Goal: Task Accomplishment & Management: Use online tool/utility

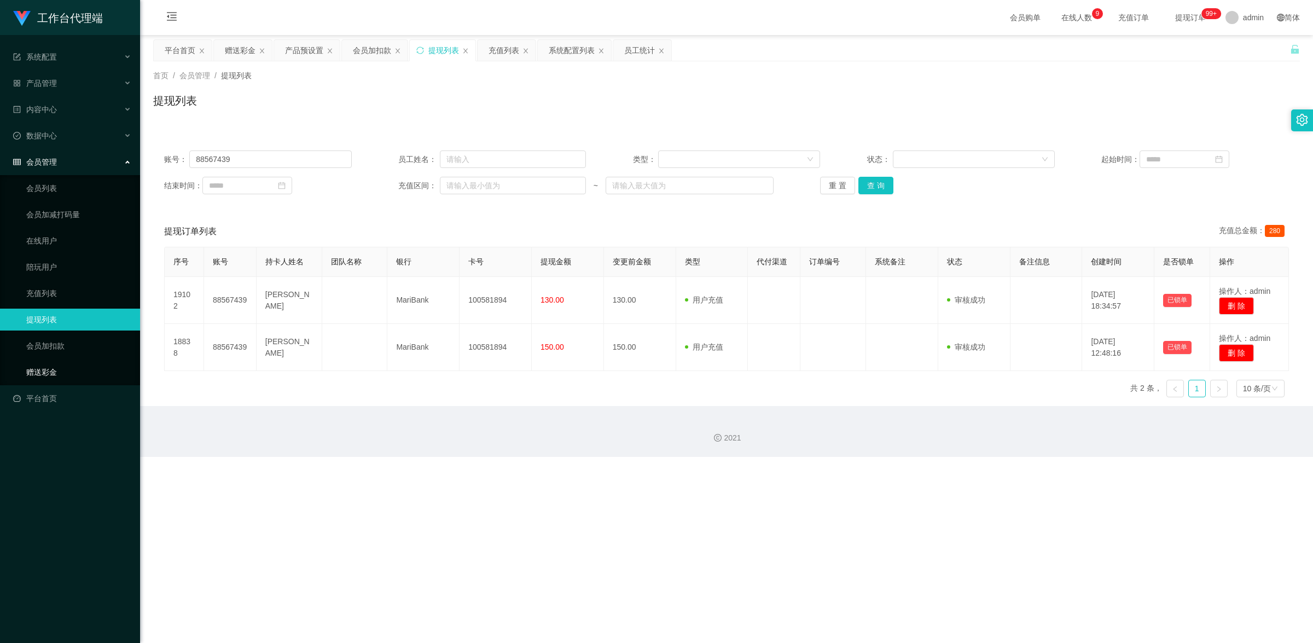
click at [39, 372] on link "赠送彩金" at bounding box center [78, 372] width 105 height 22
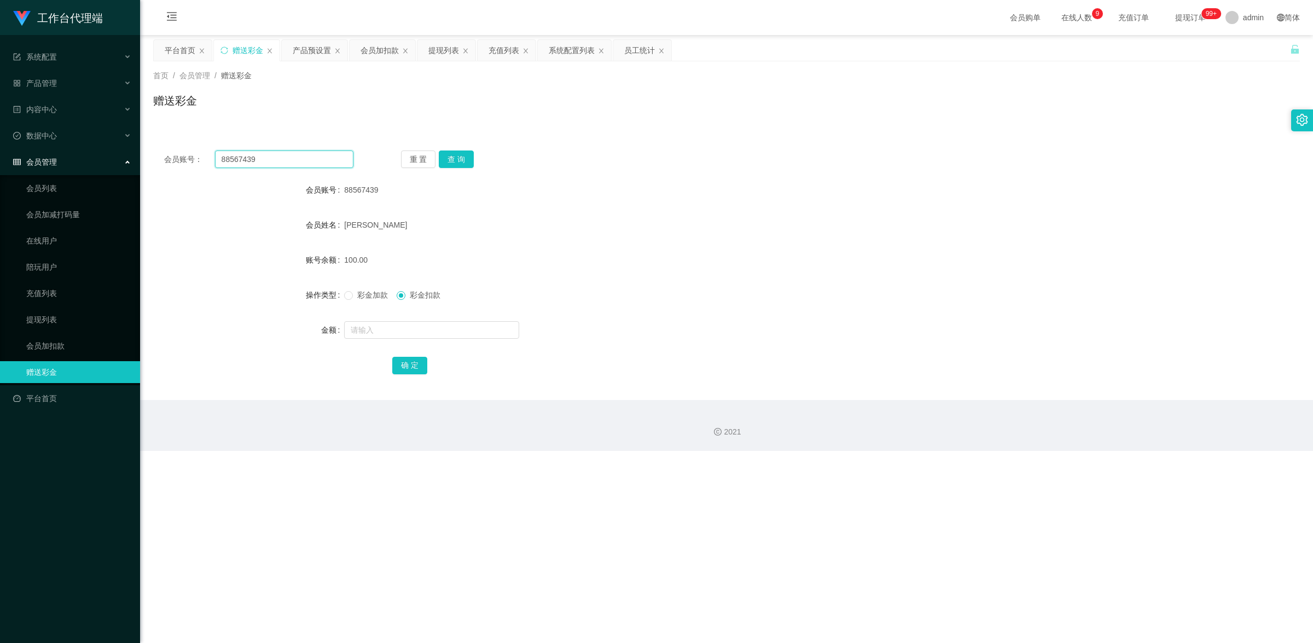
drag, startPoint x: 270, startPoint y: 162, endPoint x: 193, endPoint y: 147, distance: 78.6
click at [193, 147] on div "会员账号： 88567439 重 置 查 询 会员账号 88567439 会员姓名 [PERSON_NAME] 账号余额 100.00 操作类型 彩金加款 彩…" at bounding box center [726, 269] width 1147 height 260
paste input "ken12660901"
type input "ken12660901"
click at [455, 156] on button "查 询" at bounding box center [456, 159] width 35 height 18
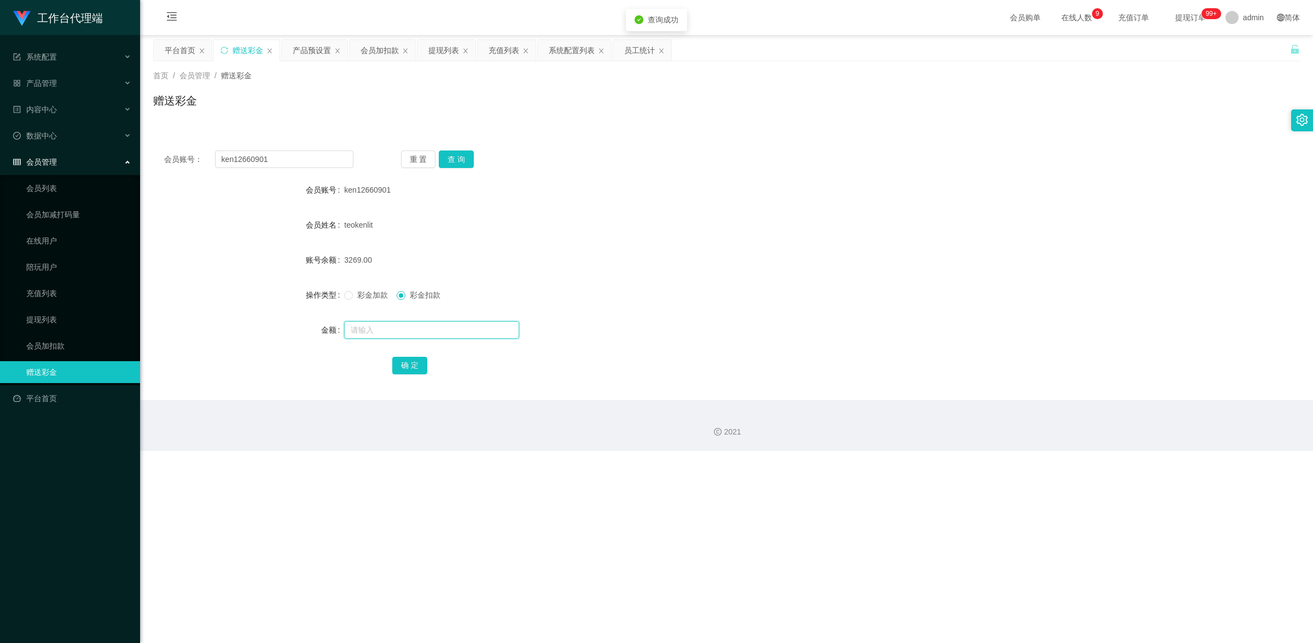
click at [375, 335] on input "text" at bounding box center [431, 330] width 175 height 18
click at [351, 297] on span at bounding box center [348, 295] width 9 height 9
click at [396, 333] on input "text" at bounding box center [431, 330] width 175 height 18
type input "50"
drag, startPoint x: 409, startPoint y: 368, endPoint x: 575, endPoint y: 319, distance: 173.4
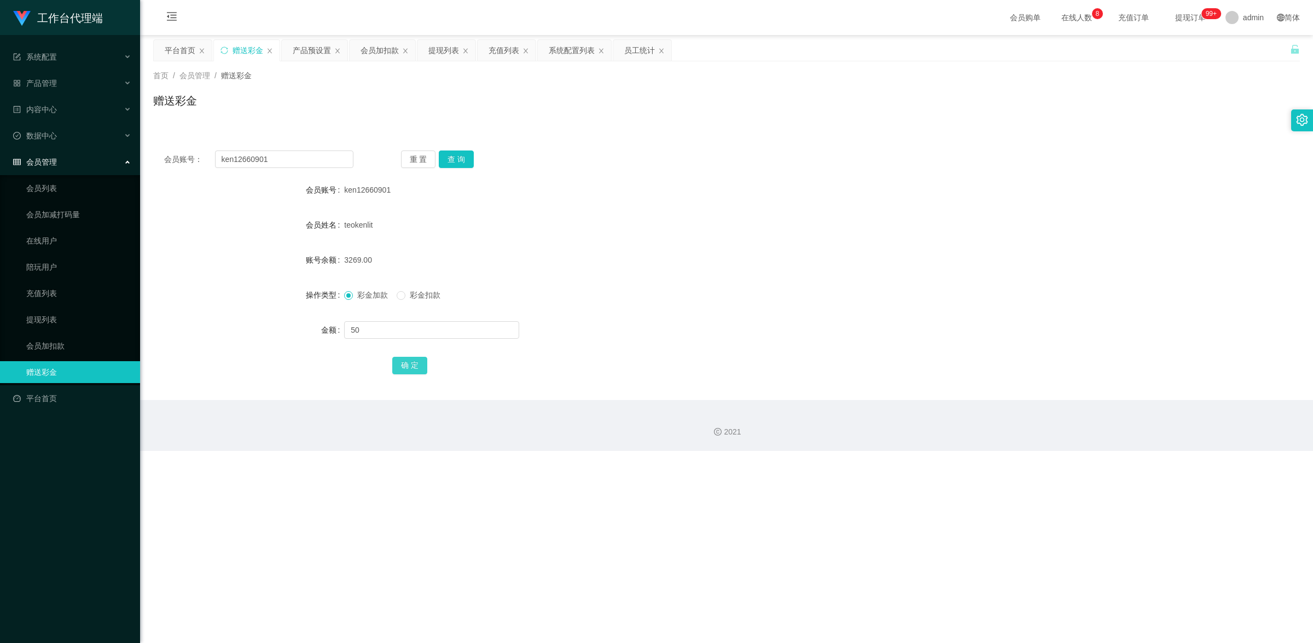
click at [410, 369] on button "确 定" at bounding box center [409, 366] width 35 height 18
drag, startPoint x: 289, startPoint y: 156, endPoint x: 196, endPoint y: 141, distance: 94.2
click at [196, 141] on div "会员账号： ken12660901 重 置 查 询 会员账号 ken12660901 会员姓名 teokenlit 账号余额 3319.00 操作类型 彩金加…" at bounding box center [726, 269] width 1147 height 260
paste input "6590044149"
type input "6590044149"
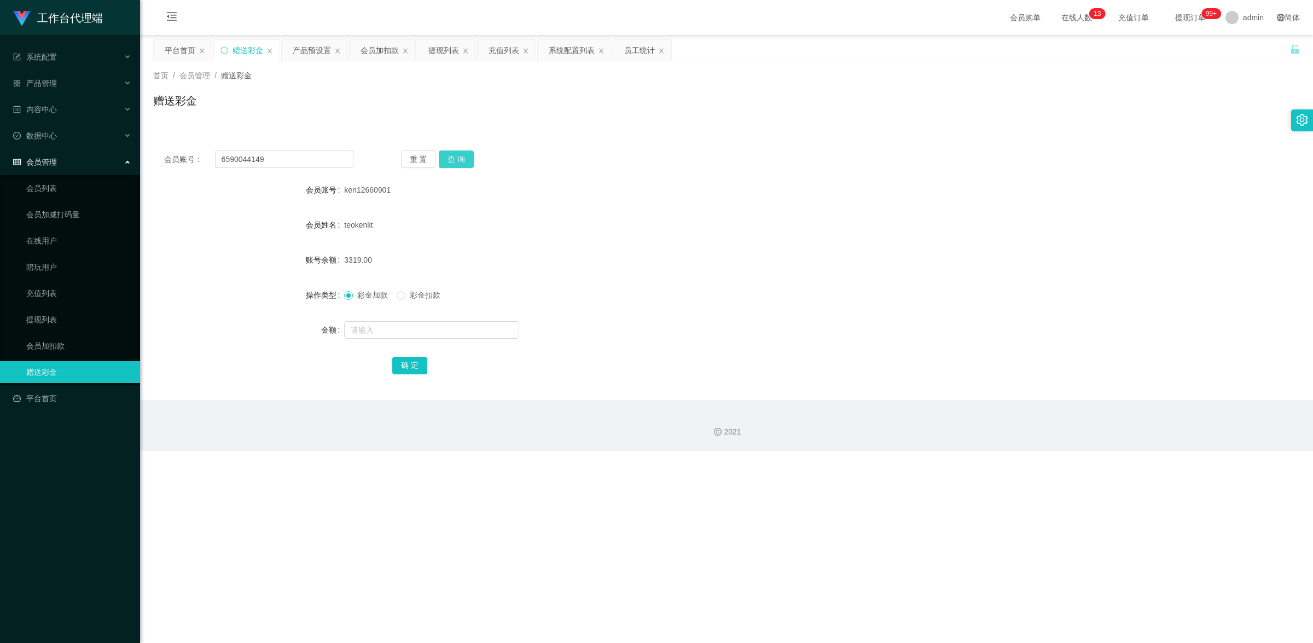
click at [449, 157] on button "查 询" at bounding box center [456, 159] width 35 height 18
click at [401, 327] on input "text" at bounding box center [431, 330] width 175 height 18
type input "100"
drag, startPoint x: 412, startPoint y: 368, endPoint x: 440, endPoint y: 362, distance: 29.0
click at [412, 368] on button "确 定" at bounding box center [409, 366] width 35 height 18
